Goal: Obtain resource: Download file/media

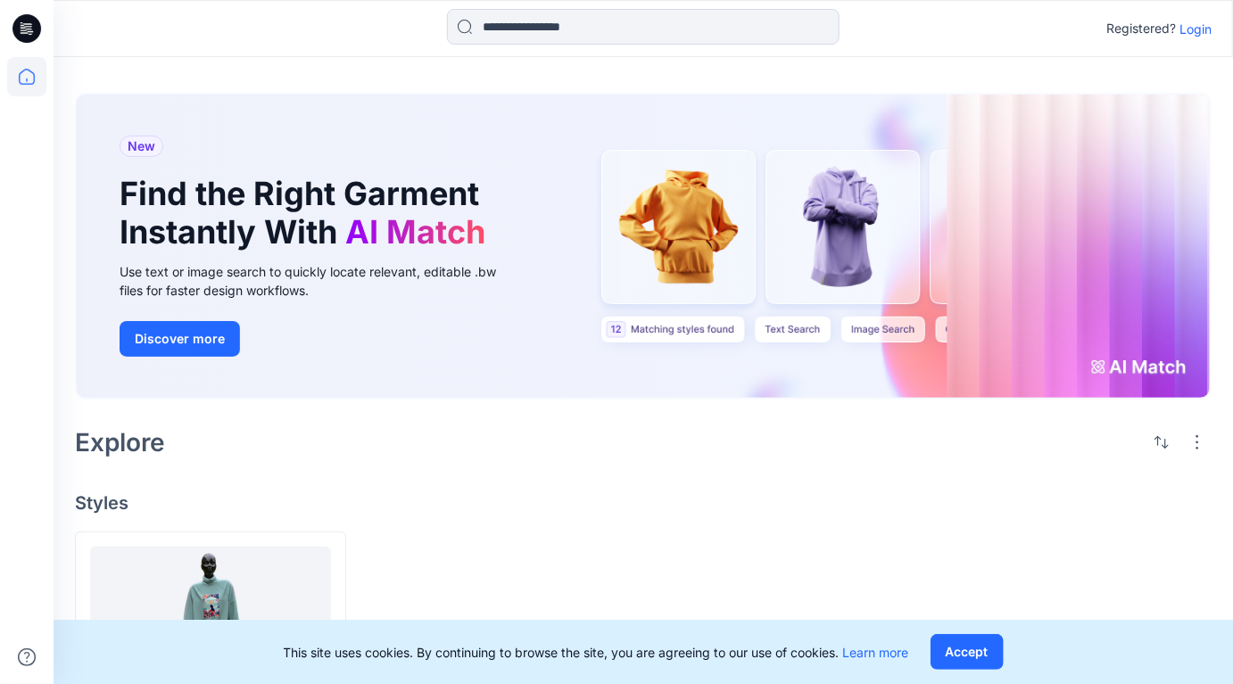
click at [1194, 25] on p "Login" at bounding box center [1195, 29] width 32 height 19
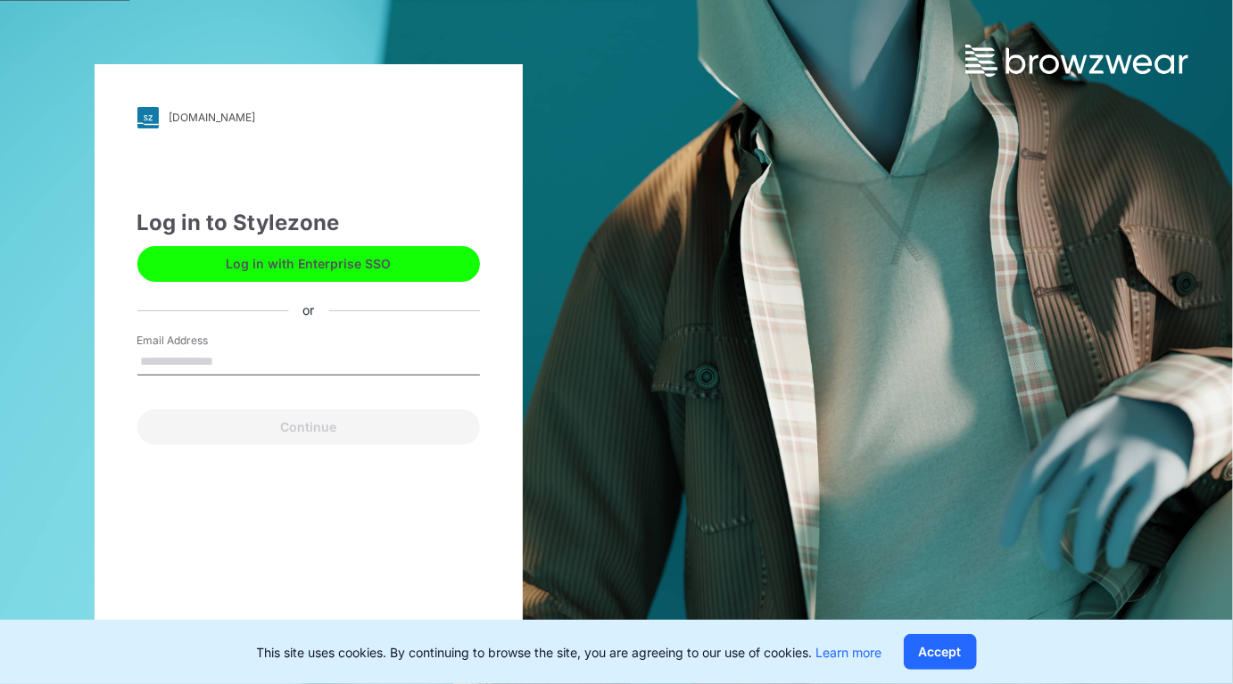
click at [230, 354] on input "Email Address" at bounding box center [308, 362] width 343 height 27
type input "**********"
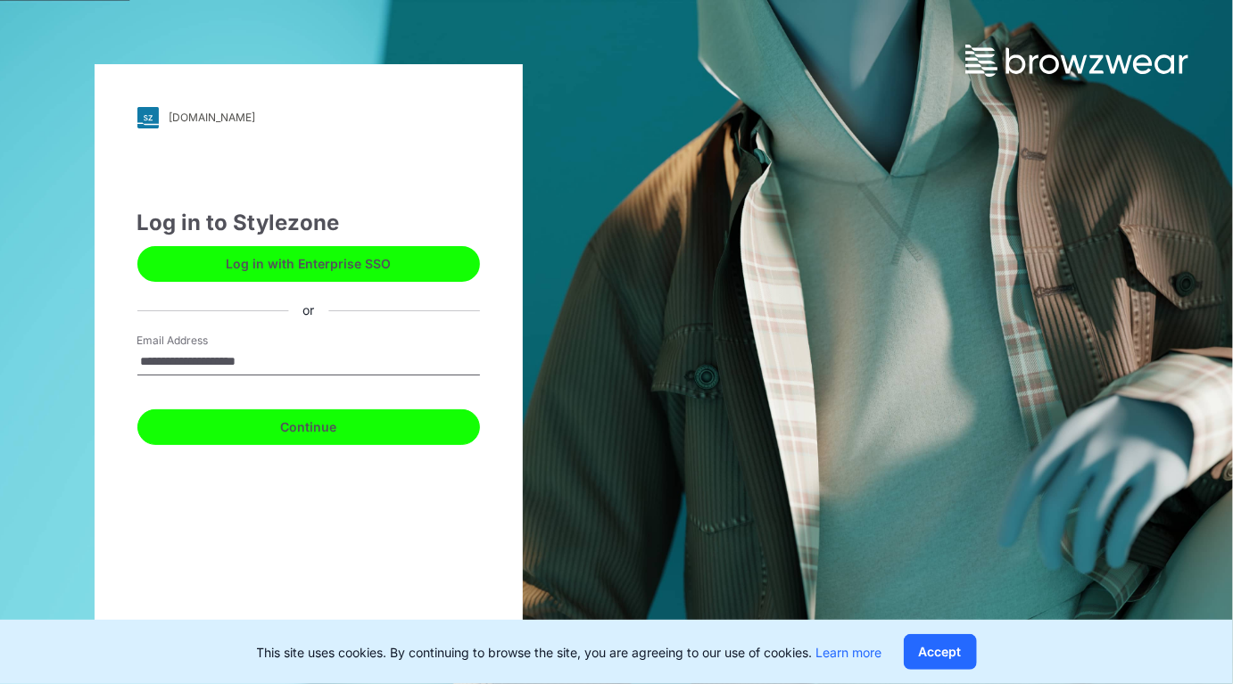
click at [285, 430] on button "Continue" at bounding box center [308, 427] width 343 height 36
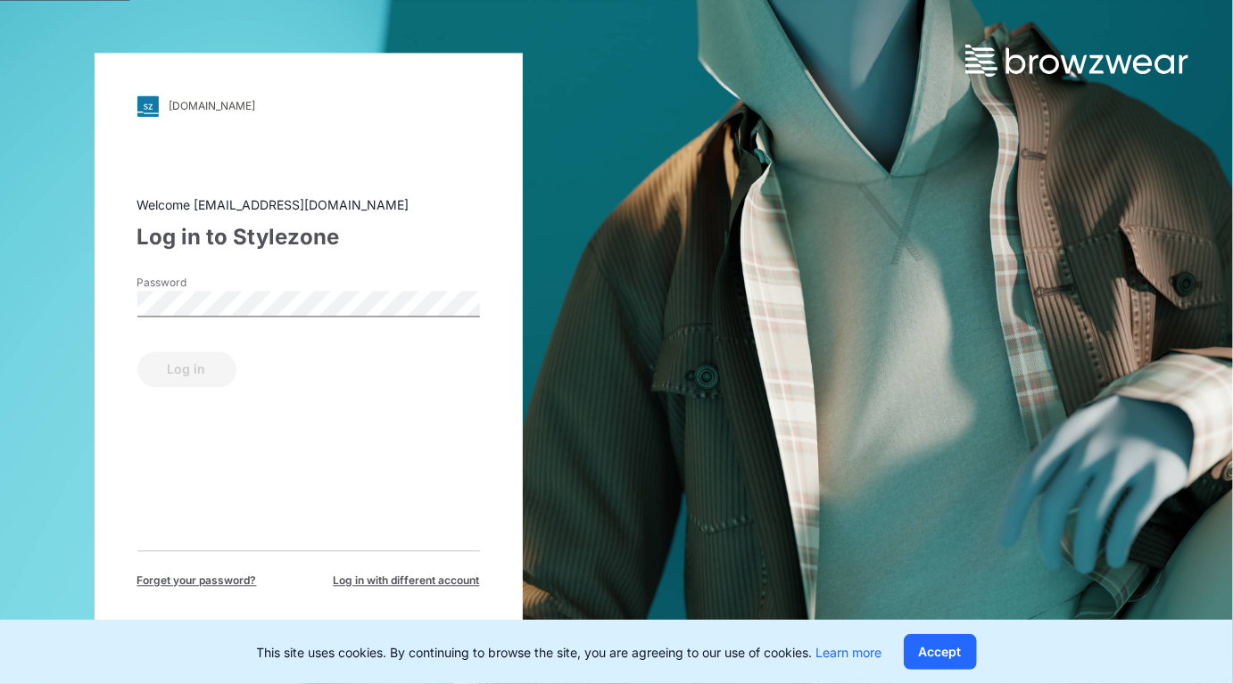
click at [186, 290] on label "Password" at bounding box center [199, 283] width 125 height 16
click at [208, 368] on button "Log in" at bounding box center [186, 369] width 99 height 36
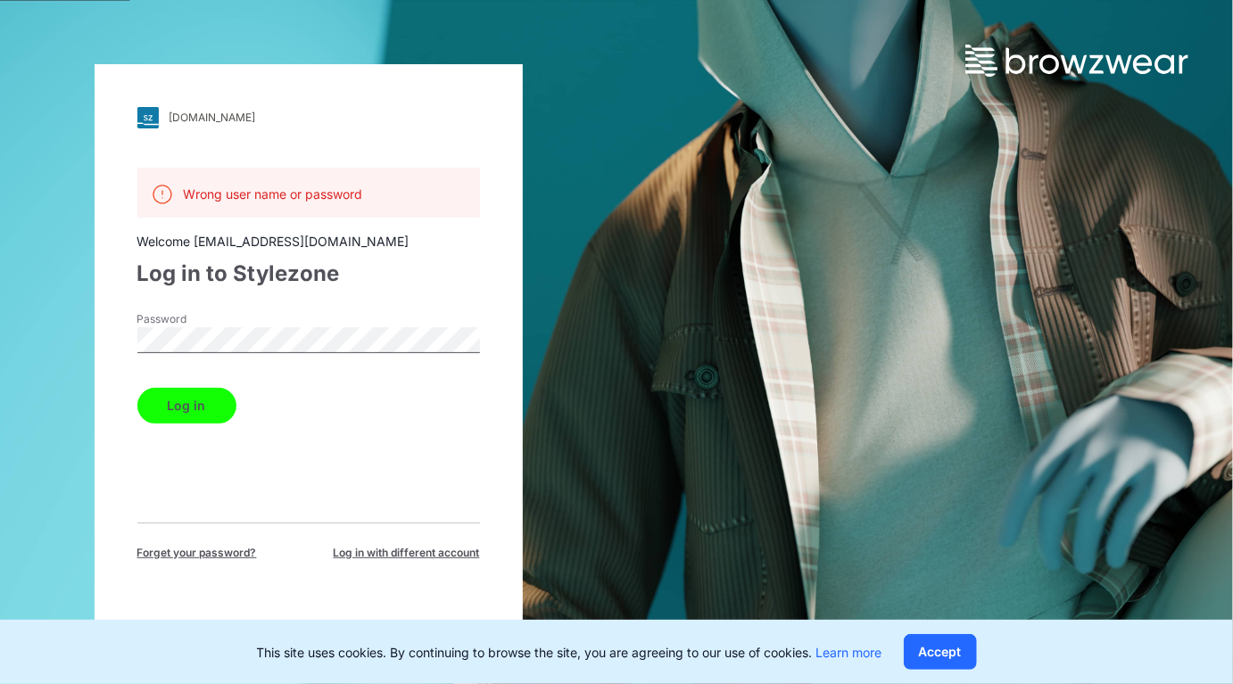
click at [199, 403] on button "Log in" at bounding box center [186, 406] width 99 height 36
click at [95, 337] on div "bestgarmentgroup.stylezone.com Loading... Wrong user name or password Welcome k…" at bounding box center [309, 342] width 428 height 557
click at [89, 337] on div "bestgarmentgroup.stylezone.com Loading... Wrong user name or password Welcome k…" at bounding box center [308, 342] width 616 height 684
click at [137, 388] on button "Log in" at bounding box center [186, 406] width 99 height 36
click at [287, 194] on p "Wrong user name or password" at bounding box center [273, 194] width 179 height 19
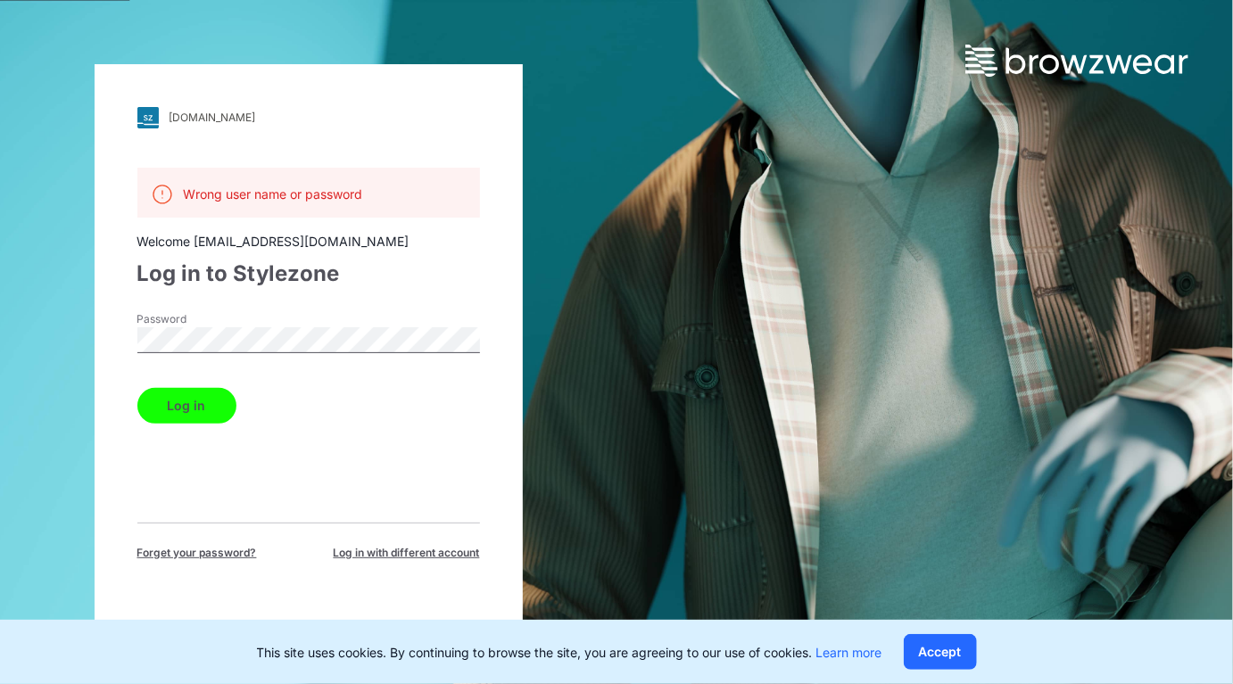
click at [109, 336] on div "bestgarmentgroup.stylezone.com Loading... Wrong user name or password Welcome k…" at bounding box center [309, 342] width 428 height 557
click at [176, 402] on button "Log in" at bounding box center [186, 406] width 99 height 36
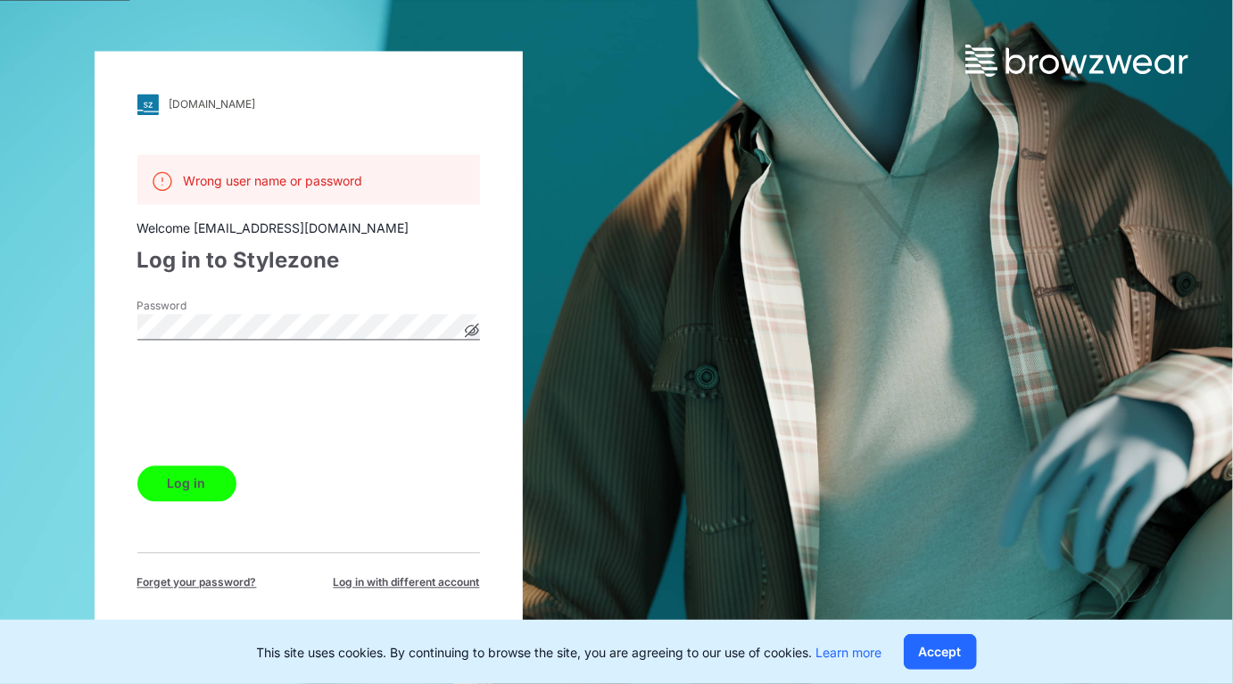
click at [175, 479] on button "Log in" at bounding box center [186, 484] width 99 height 36
click at [471, 332] on icon at bounding box center [471, 330] width 4 height 4
click at [177, 445] on form "Password Log in" at bounding box center [308, 399] width 343 height 203
click at [188, 477] on button "Log in" at bounding box center [186, 484] width 99 height 36
click at [288, 235] on div "Welcome kneumann231@gmail.com" at bounding box center [308, 228] width 343 height 19
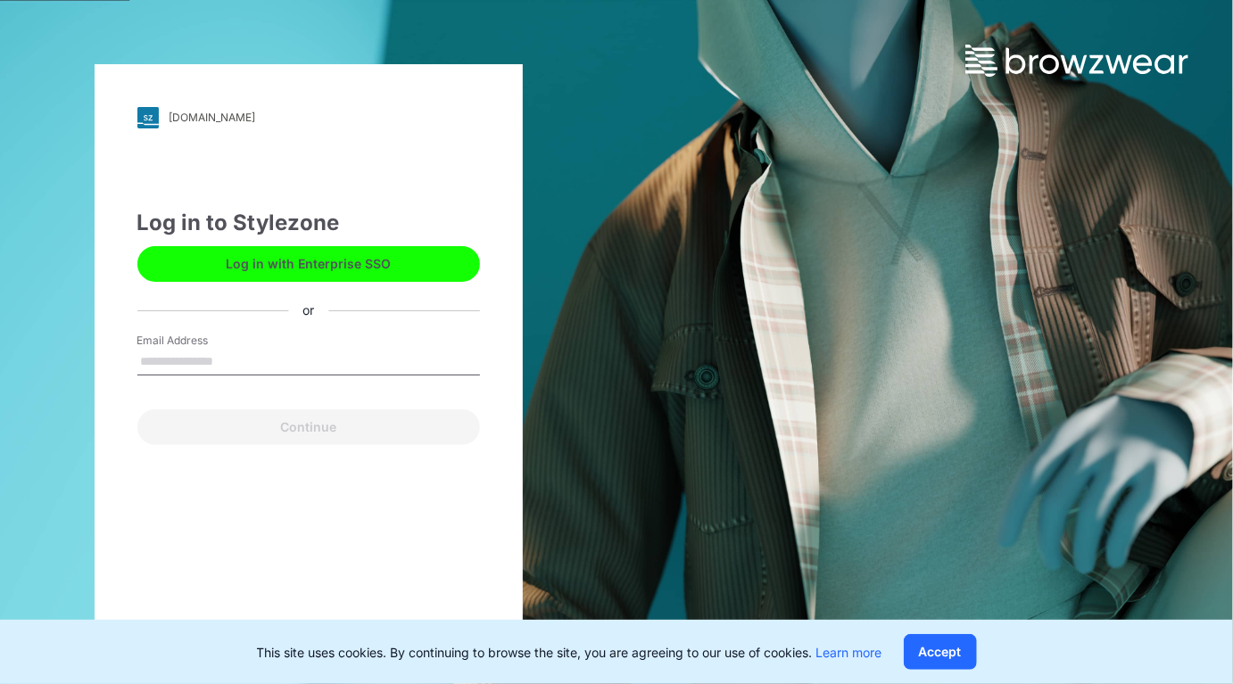
click at [180, 346] on label "Email Address" at bounding box center [199, 341] width 125 height 16
click at [180, 349] on input "Email Address" at bounding box center [308, 362] width 343 height 27
click at [181, 356] on input "Email Address" at bounding box center [308, 362] width 343 height 27
type input "**********"
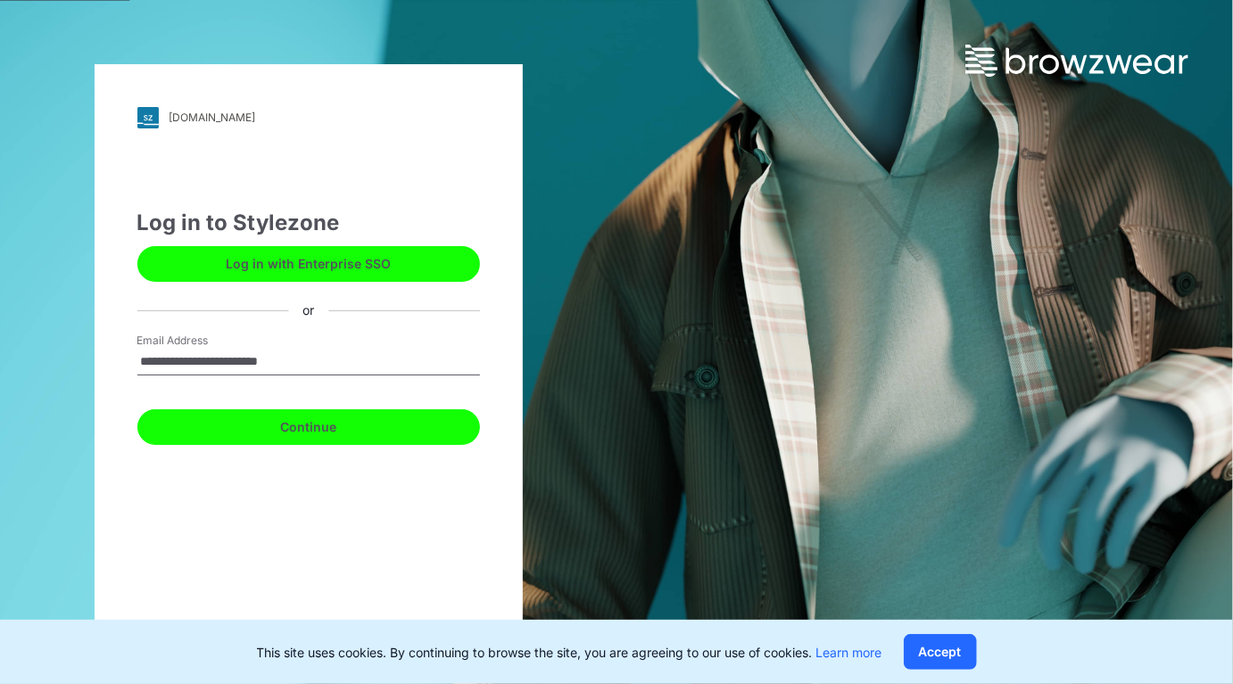
click at [288, 424] on button "Continue" at bounding box center [308, 427] width 343 height 36
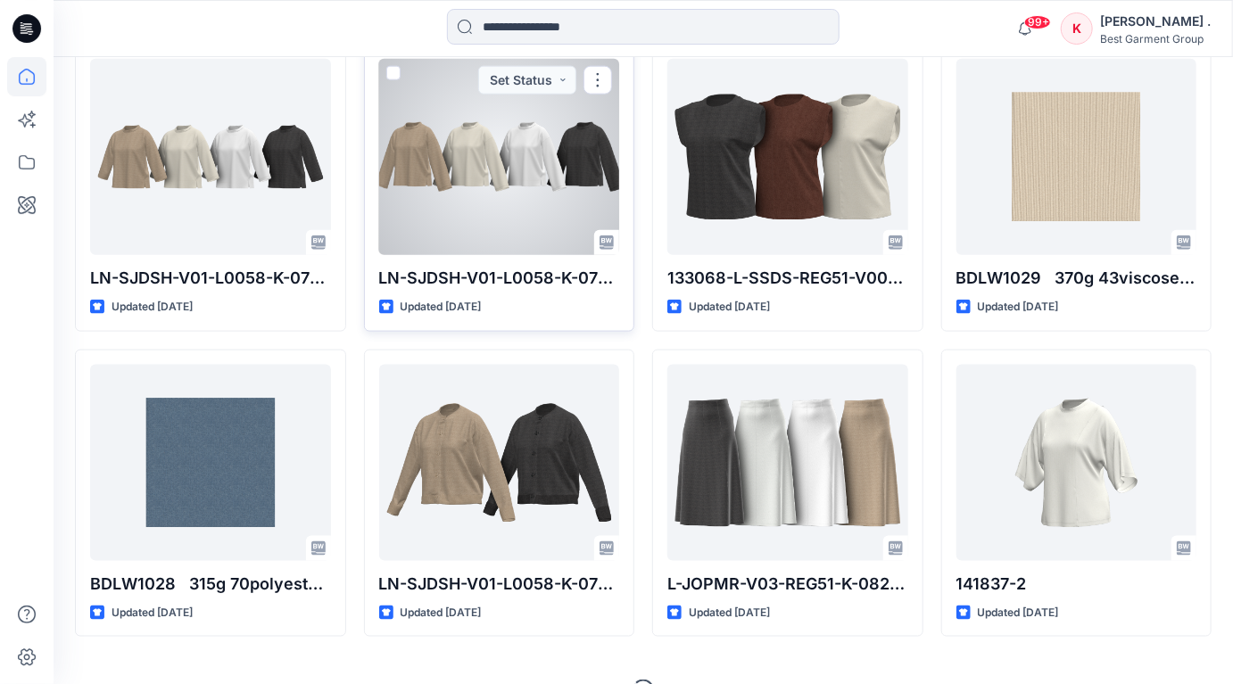
scroll to position [872, 0]
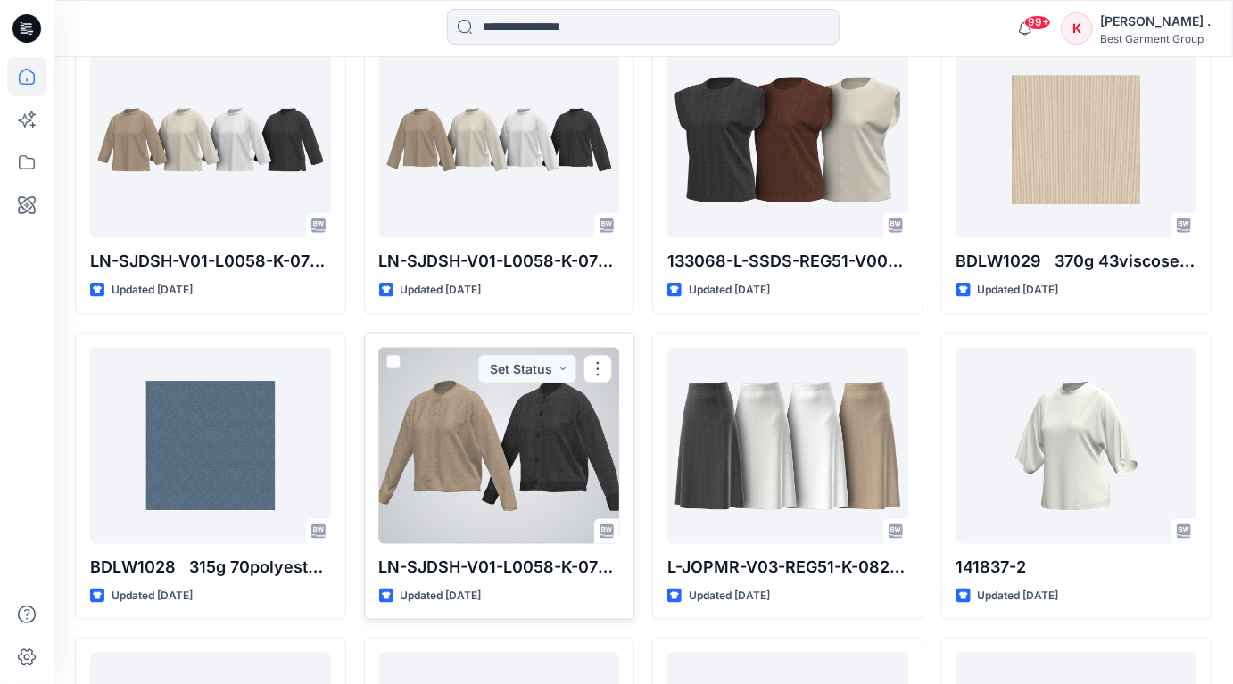
click at [450, 426] on div at bounding box center [499, 446] width 241 height 196
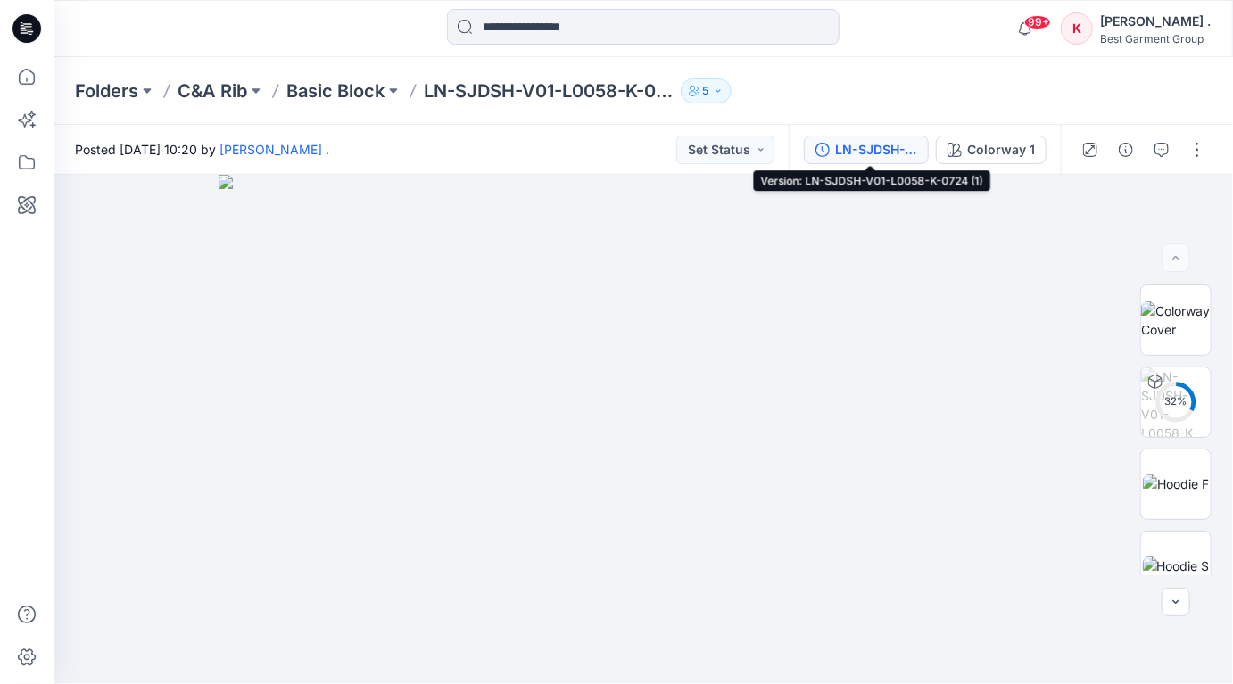
click at [901, 156] on div "LN-SJDSH-V01-L0058-K-0724 (1)" at bounding box center [876, 150] width 82 height 20
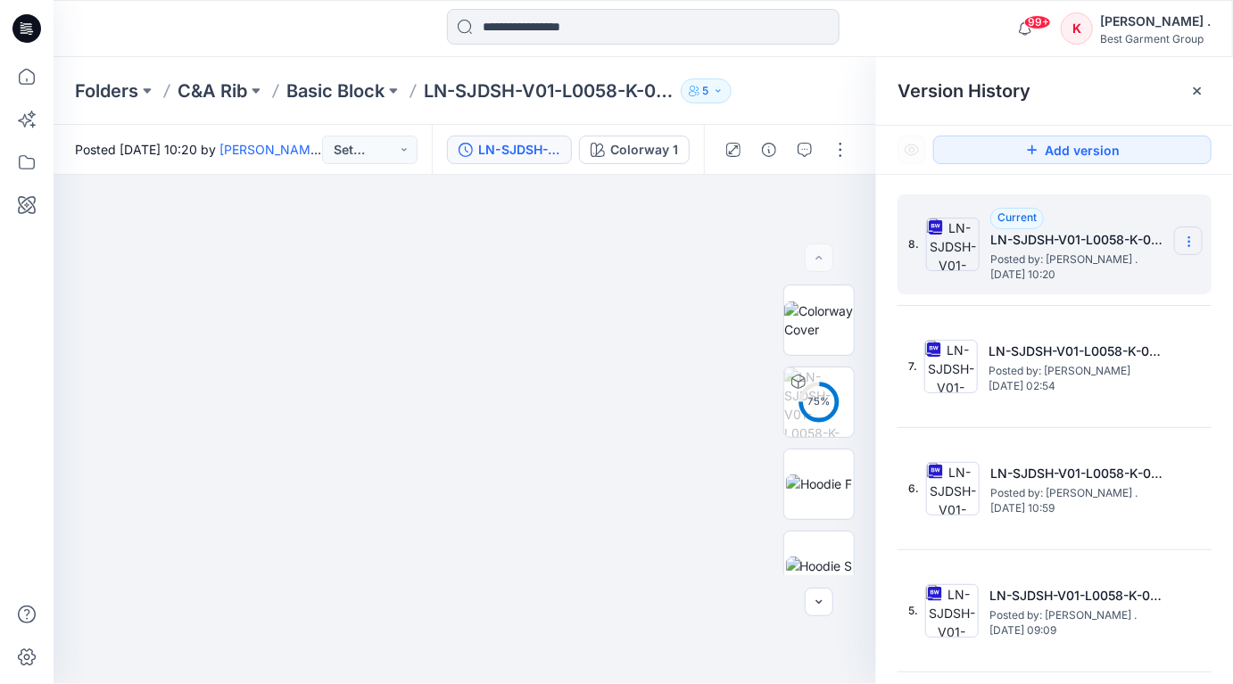
click at [1186, 236] on icon at bounding box center [1189, 242] width 14 height 14
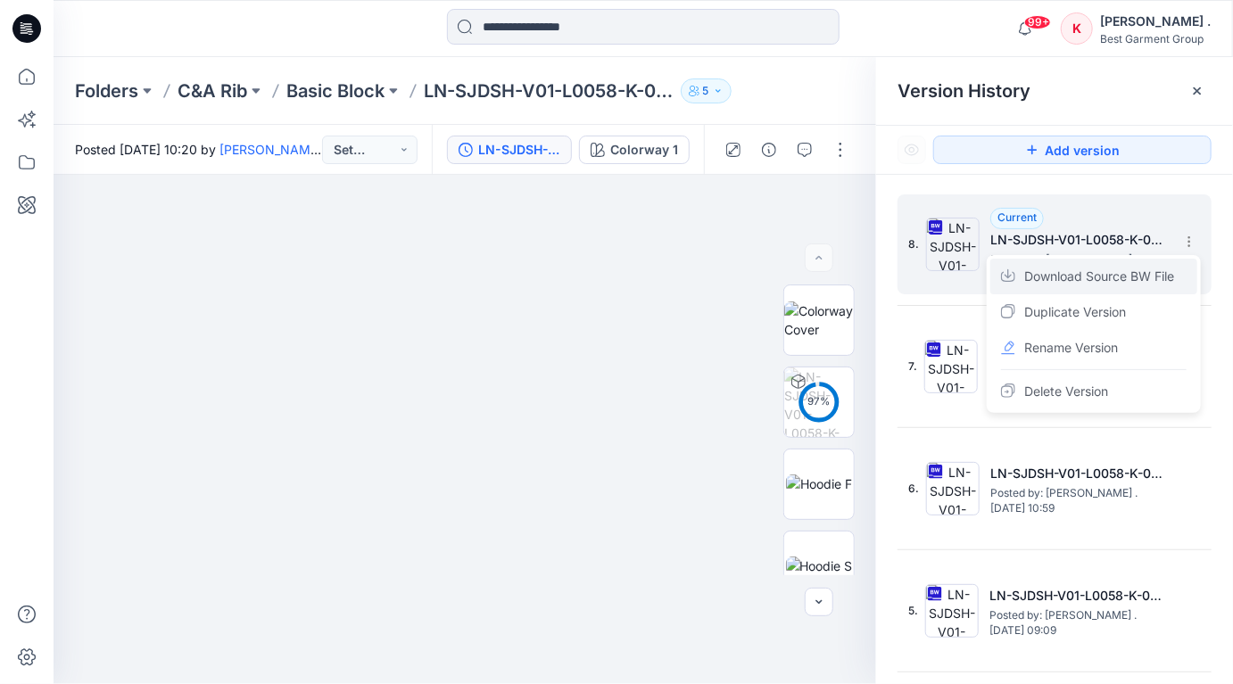
click at [1069, 282] on span "Download Source BW File" at bounding box center [1099, 276] width 150 height 21
